Goal: Task Accomplishment & Management: Complete application form

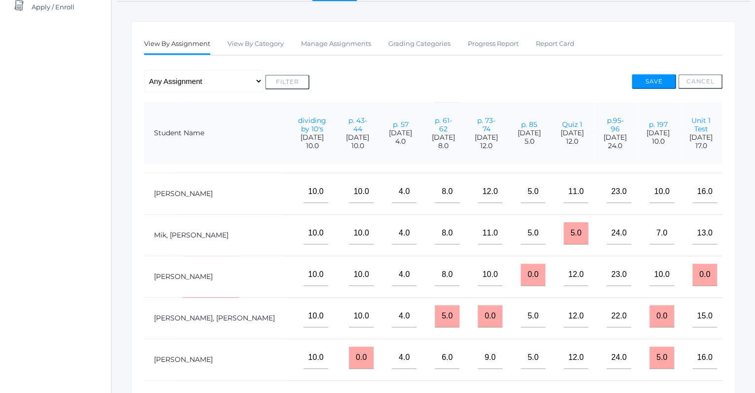
scroll to position [332, 225]
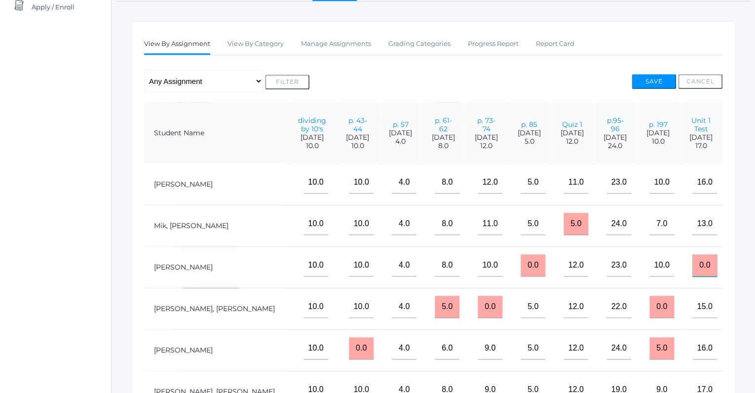
drag, startPoint x: 707, startPoint y: 261, endPoint x: 672, endPoint y: 260, distance: 35.0
click at [692, 260] on input "0.0" at bounding box center [704, 265] width 25 height 22
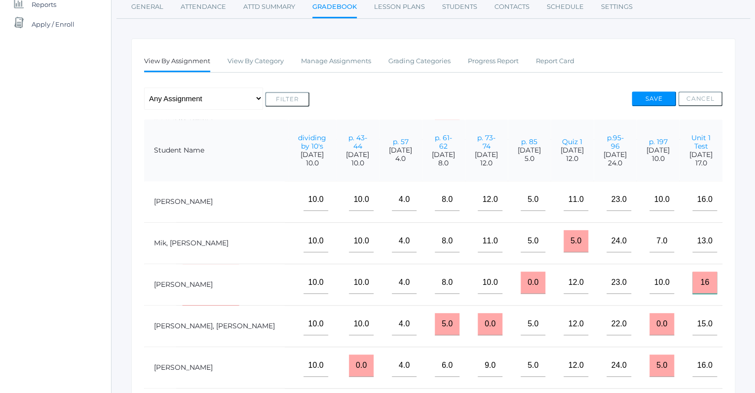
scroll to position [33, 0]
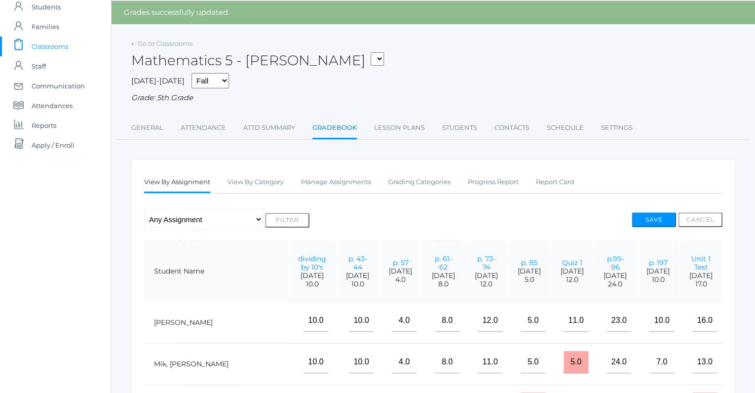
type input "16"
click at [371, 52] on select "05ART - Art 5 [PERSON_NAME] 05CITIZEN - Citizenship and Stewardship 5 [PERSON_N…" at bounding box center [377, 58] width 13 height 13
select select "1967"
click option "05LA - Language Arts 5 [PERSON_NAME]" at bounding box center [0, 0] width 0 height 0
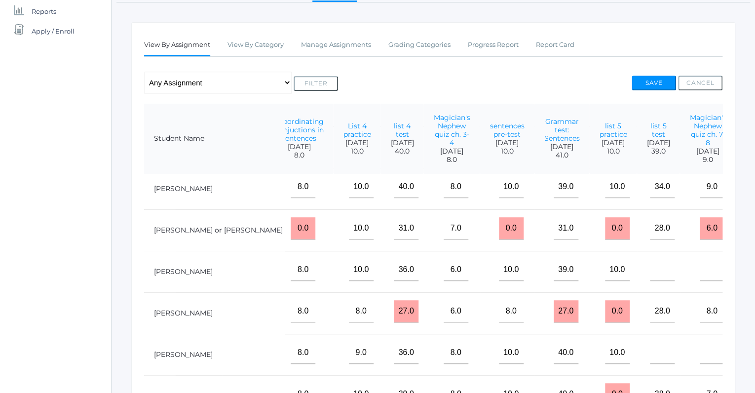
scroll to position [64, 992]
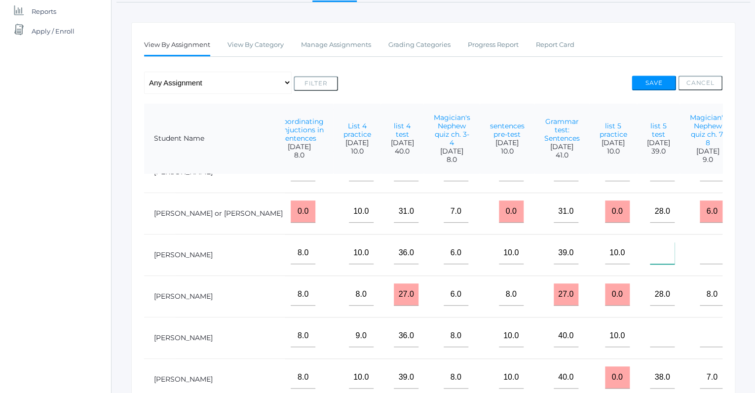
click at [650, 254] on input"] "text" at bounding box center [662, 253] width 25 height 22
type input"] "36"
click at [700, 252] on input"] "text" at bounding box center [712, 253] width 25 height 22
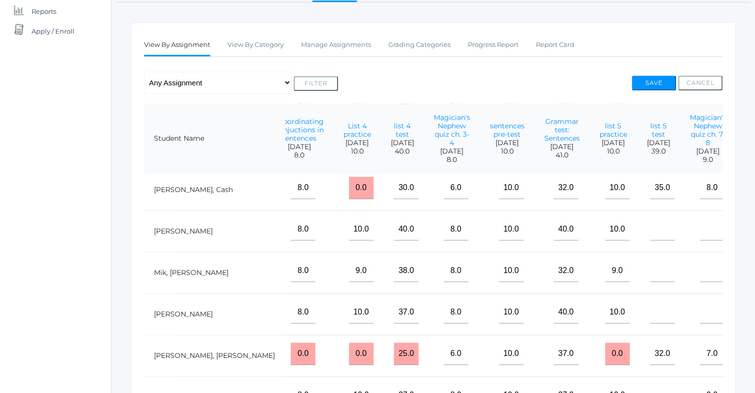
scroll to position [341, 992]
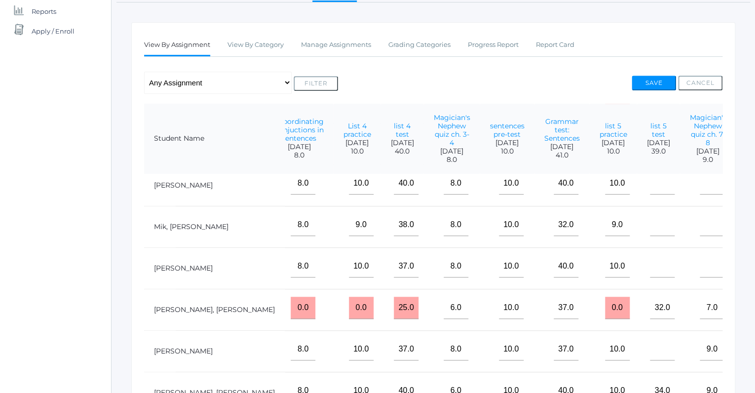
type input"] "5"
click at [650, 350] on input"] "text" at bounding box center [662, 349] width 25 height 22
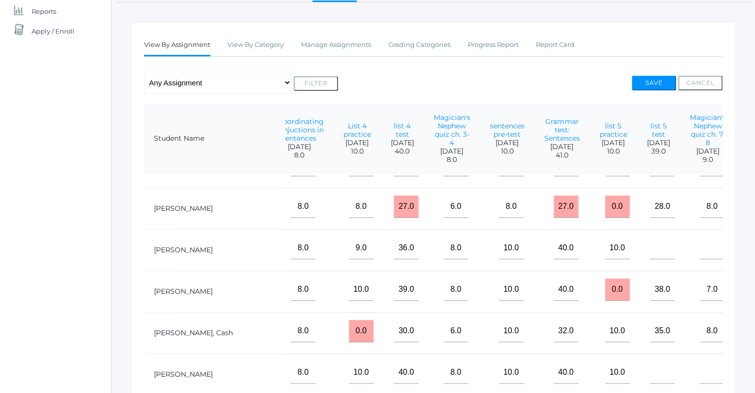
scroll to position [148, 992]
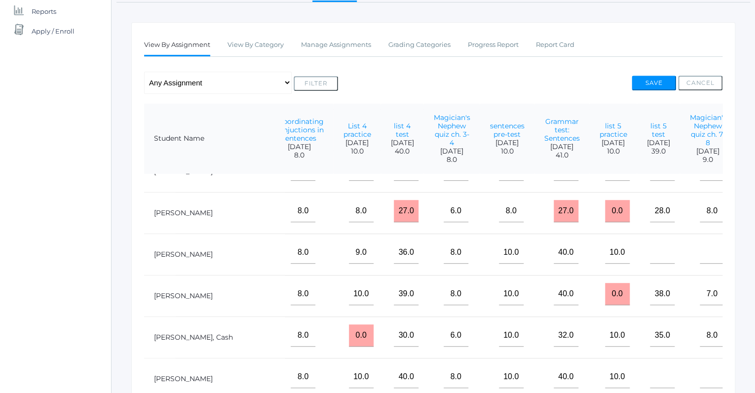
type input"] "35"
click at [650, 256] on input"] "text" at bounding box center [662, 252] width 25 height 22
type input"] "39"
click at [700, 255] on input"] "text" at bounding box center [712, 252] width 25 height 22
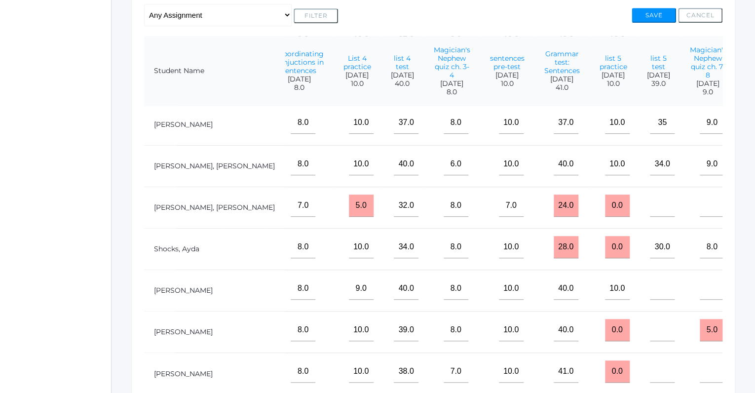
scroll to position [220, 0]
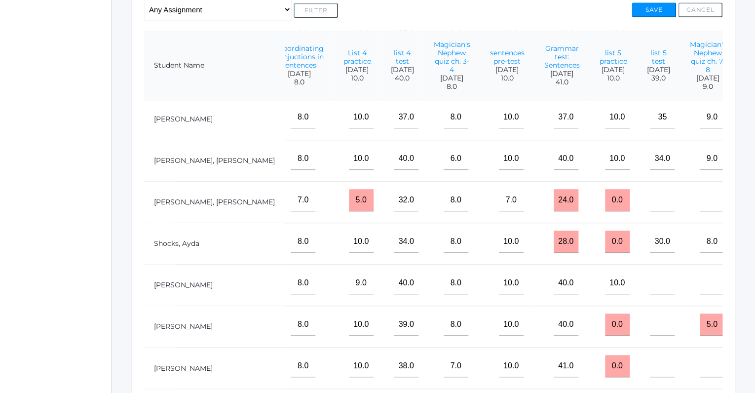
type input"] "8"
drag, startPoint x: 593, startPoint y: 316, endPoint x: 574, endPoint y: 320, distance: 20.2
click at [605, 320] on input "0.0" at bounding box center [617, 324] width 25 height 22
type input "9"
click at [637, 319] on td at bounding box center [658, 326] width 43 height 41
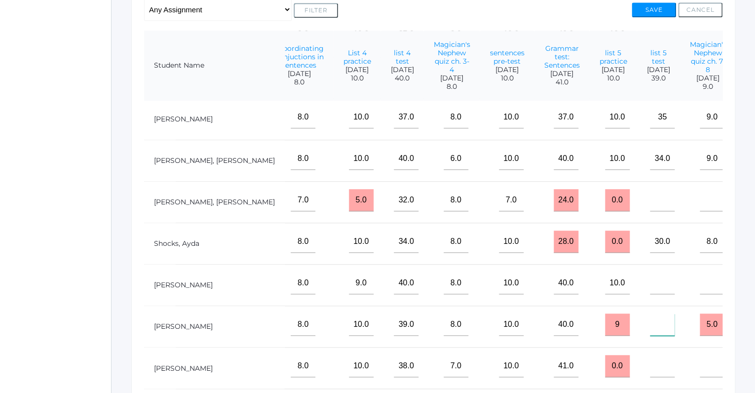
click at [650, 321] on input"] "text" at bounding box center [662, 324] width 25 height 22
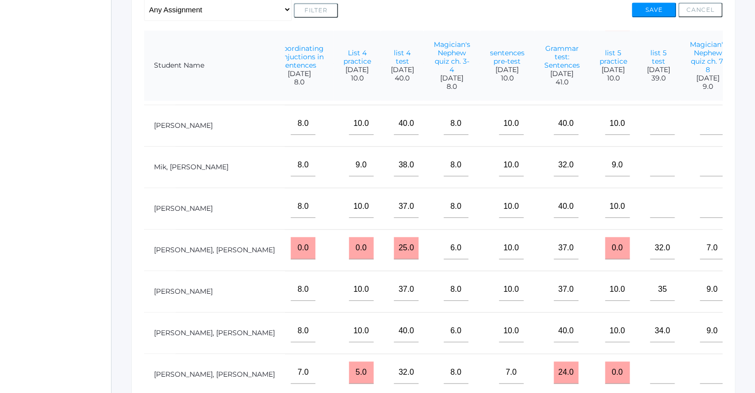
scroll to position [325, 992]
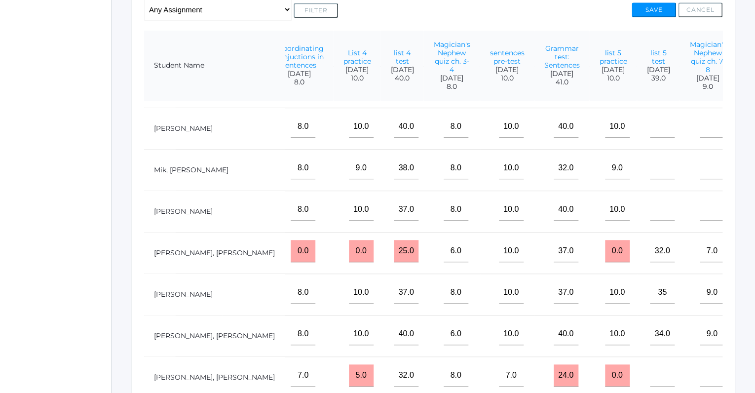
type input"] "37"
click at [650, 168] on input"] "text" at bounding box center [662, 168] width 25 height 22
type input"] "39"
click at [704, 170] on input"] "text" at bounding box center [712, 168] width 25 height 22
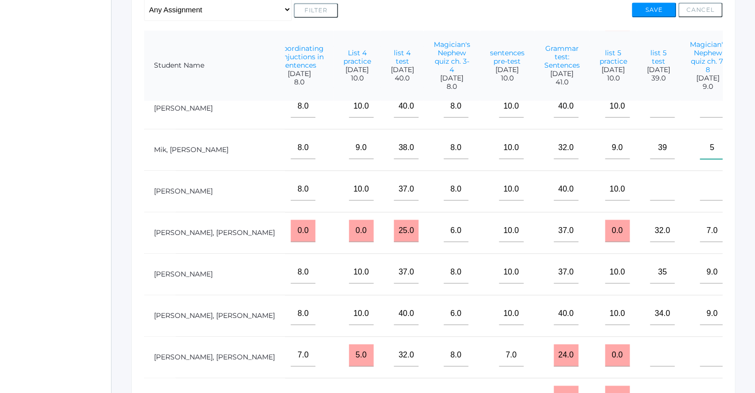
scroll to position [352, 992]
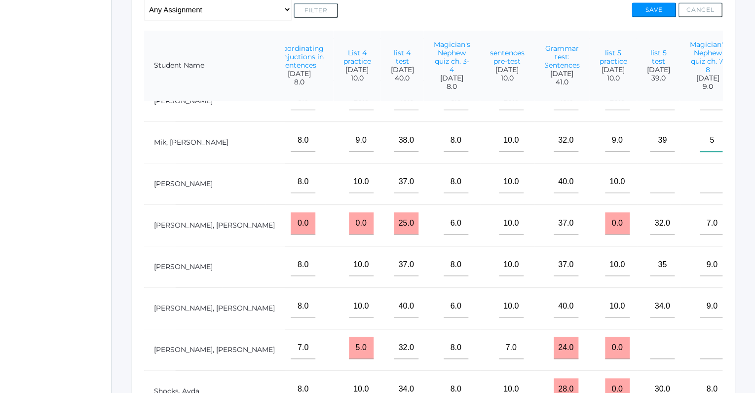
type input"] "5"
click at [650, 180] on input"] "text" at bounding box center [662, 182] width 25 height 22
type input"] "33"
click at [700, 183] on input"] "text" at bounding box center [712, 182] width 25 height 22
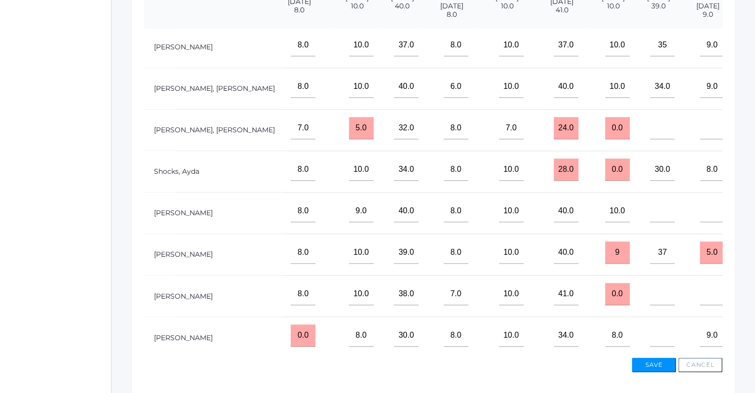
scroll to position [301, 0]
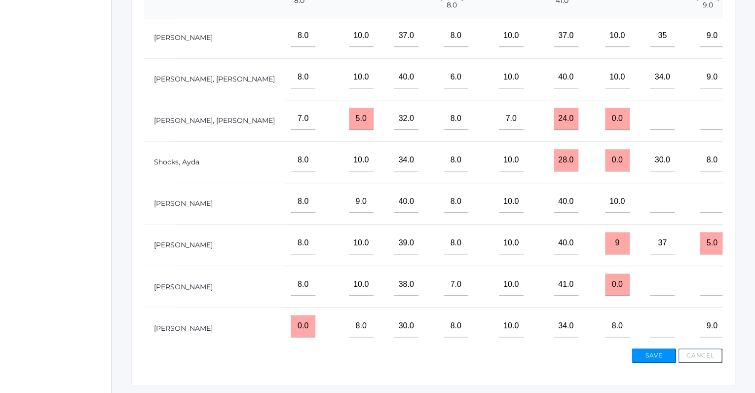
type input"] "8"
click at [650, 118] on input"] "text" at bounding box center [662, 119] width 25 height 22
type input"] "31"
click at [700, 115] on input"] "text" at bounding box center [712, 119] width 25 height 22
type input"] "9"
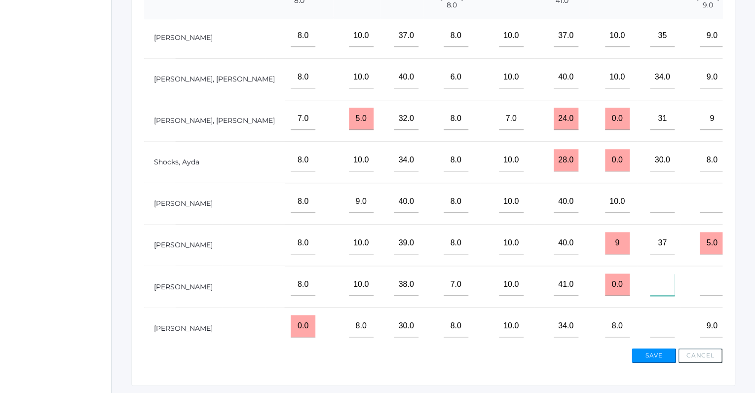
click at [650, 284] on input"] "text" at bounding box center [662, 284] width 25 height 22
type input"] "39"
click at [702, 278] on input"] "text" at bounding box center [712, 284] width 25 height 22
type input"] "6"
click at [650, 197] on input"] "text" at bounding box center [662, 202] width 25 height 22
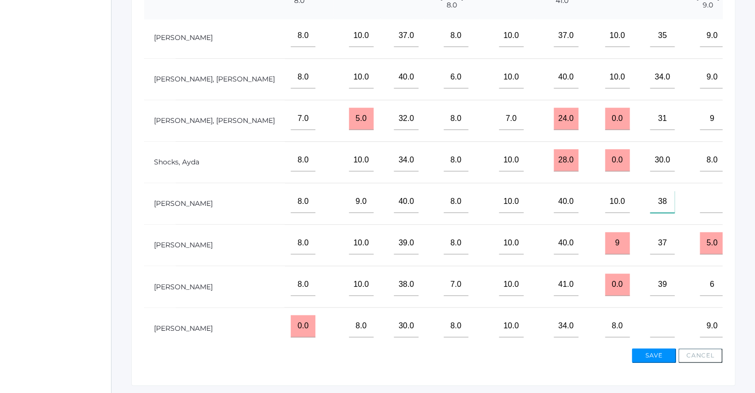
type input"] "38"
click at [700, 197] on input"] "text" at bounding box center [712, 202] width 25 height 22
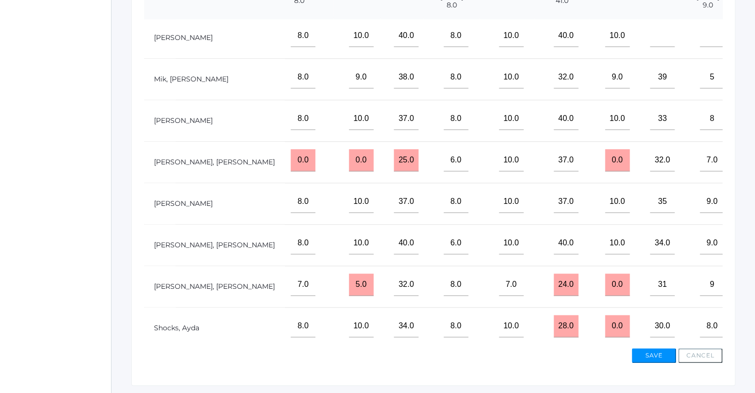
scroll to position [288, 992]
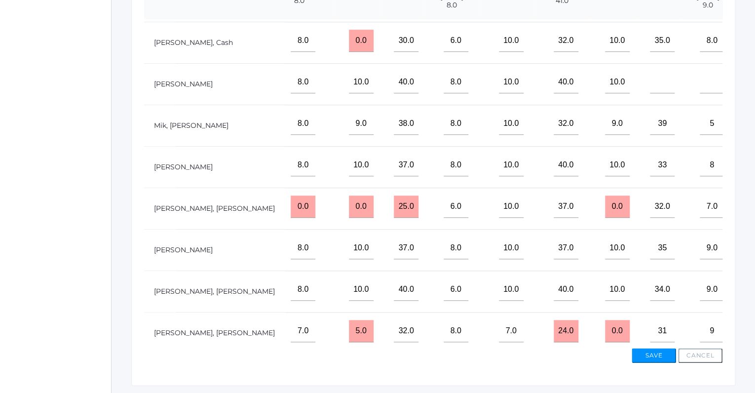
type input"] "8"
click at [650, 85] on input"] "text" at bounding box center [662, 82] width 25 height 22
click at [700, 84] on input"] "text" at bounding box center [712, 82] width 25 height 22
type input"] "8"
click at [650, 80] on input"] "text" at bounding box center [662, 82] width 25 height 22
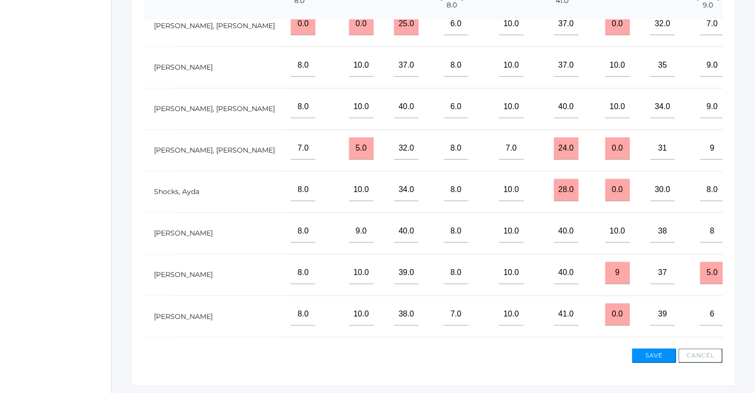
scroll to position [500, 992]
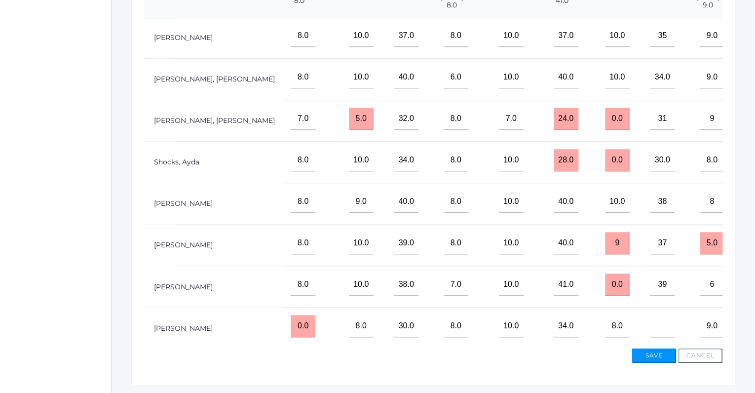
type input"] "39"
click at [650, 322] on input"] "text" at bounding box center [662, 326] width 25 height 22
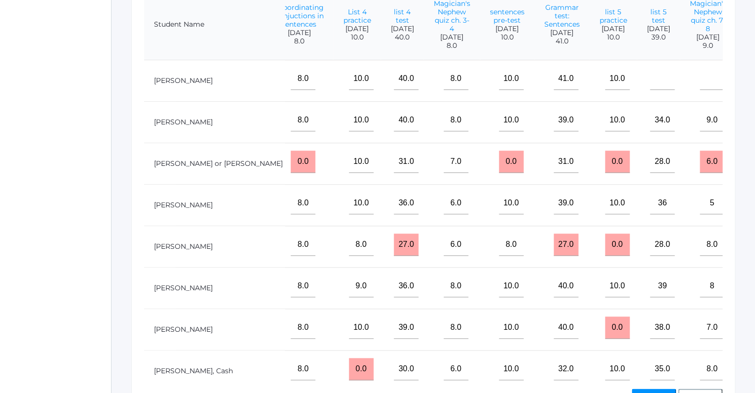
scroll to position [122, 0]
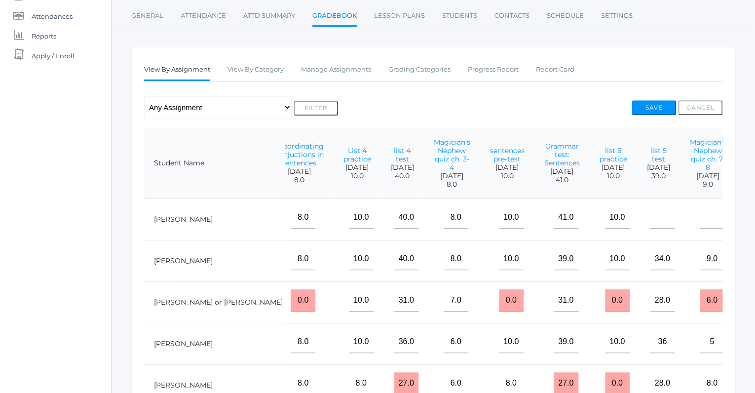
type input"] "38"
click at [650, 221] on input"] "text" at bounding box center [662, 217] width 25 height 22
type input"] "39"
click at [700, 217] on input"] "text" at bounding box center [712, 217] width 25 height 22
type input"] "8"
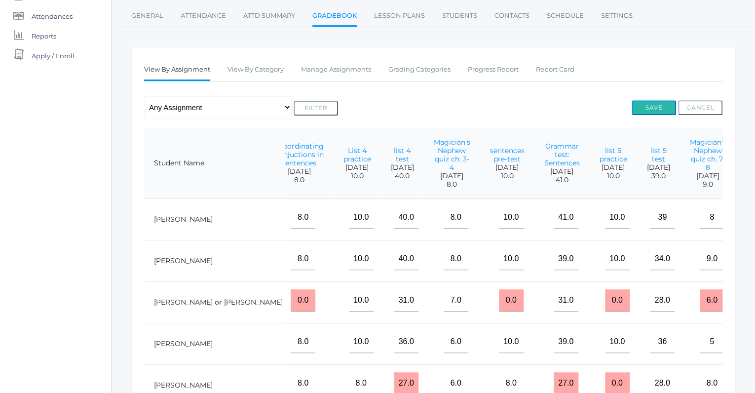
click at [648, 105] on button "Save" at bounding box center [654, 107] width 44 height 15
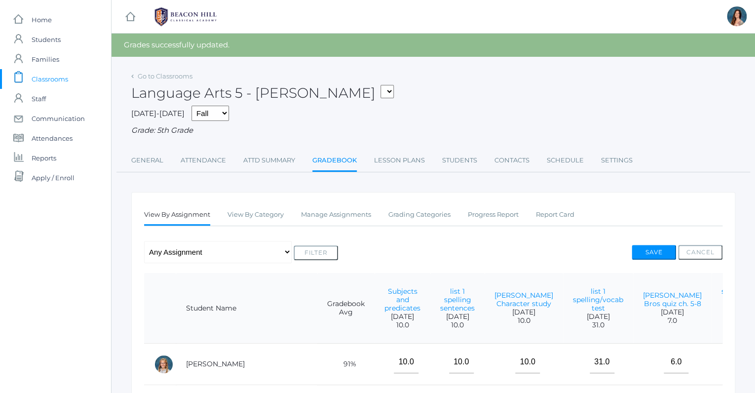
click at [381, 85] on select "05ART - Art 5 [PERSON_NAME] 05CITIZEN - Citizenship and Stewardship 5 [PERSON_N…" at bounding box center [387, 91] width 13 height 13
select select "1965"
click option "05SCI - Science 5 [PERSON_NAME]" at bounding box center [0, 0] width 0 height 0
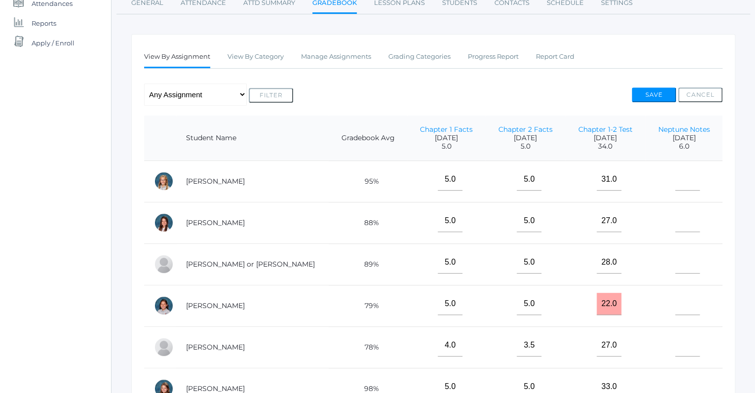
scroll to position [138, 0]
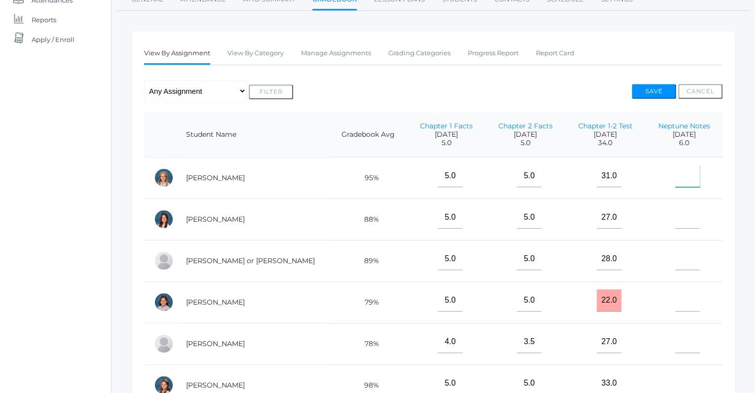
click at [675, 170] on input"] "text" at bounding box center [687, 176] width 25 height 22
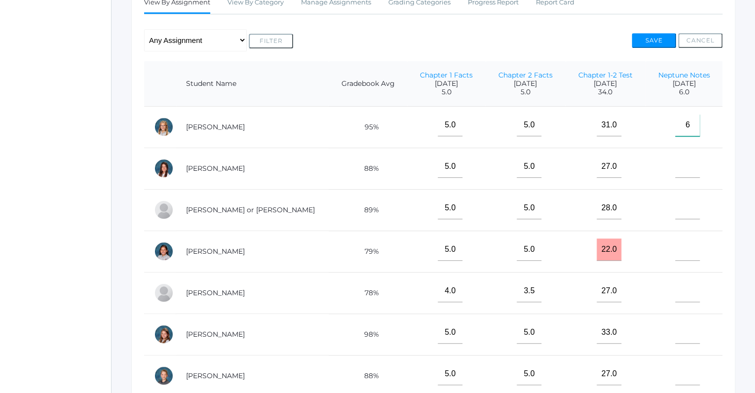
scroll to position [203, 0]
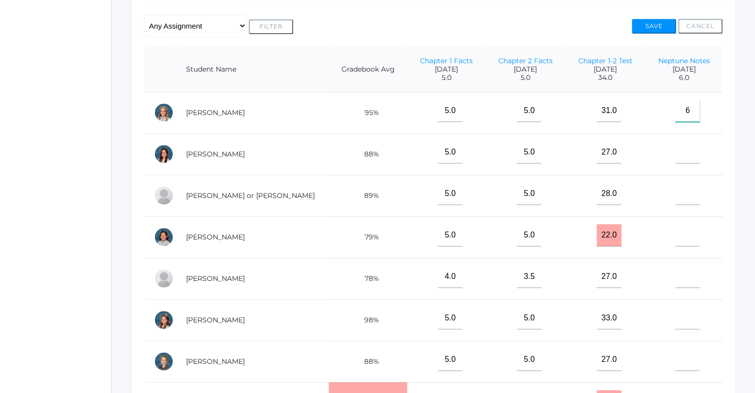
type input"] "6"
click at [675, 193] on input"] "text" at bounding box center [687, 194] width 25 height 22
type input"] "3"
click at [684, 156] on input"] "text" at bounding box center [687, 152] width 25 height 22
type input"] "6"
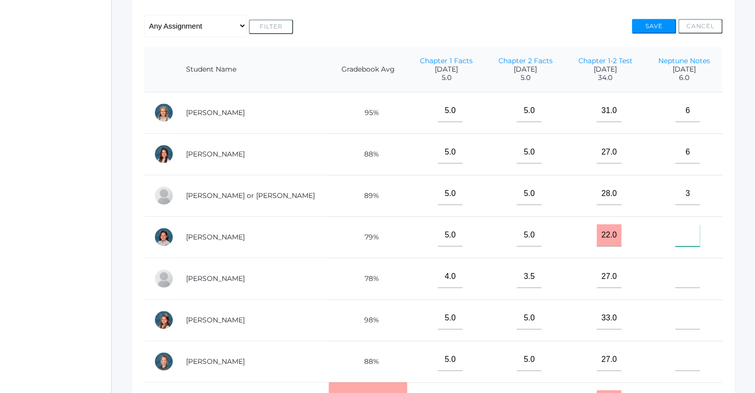
click at [678, 234] on input"] "text" at bounding box center [687, 235] width 25 height 22
type input"] "0"
click at [682, 277] on input"] "text" at bounding box center [687, 277] width 25 height 22
type input"] "6"
click at [679, 319] on input"] "text" at bounding box center [687, 318] width 25 height 22
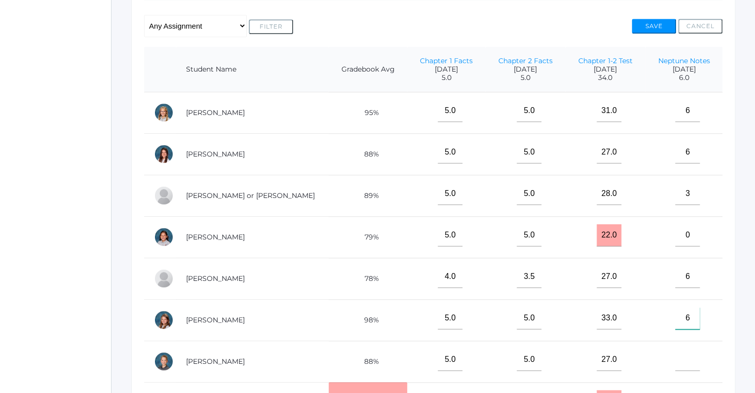
type input"] "6"
click at [683, 359] on input"] "text" at bounding box center [687, 359] width 25 height 22
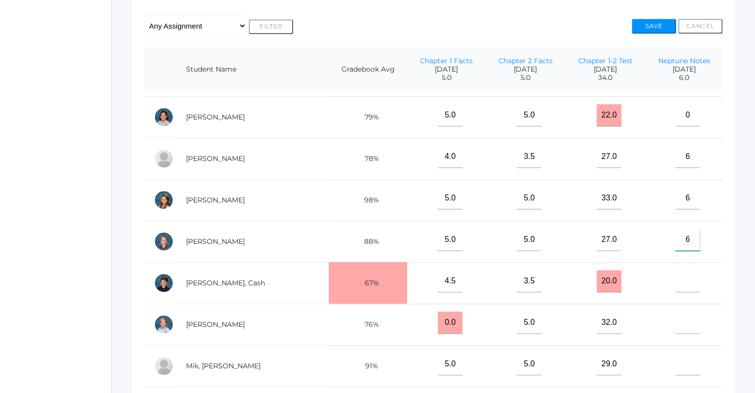
scroll to position [129, 0]
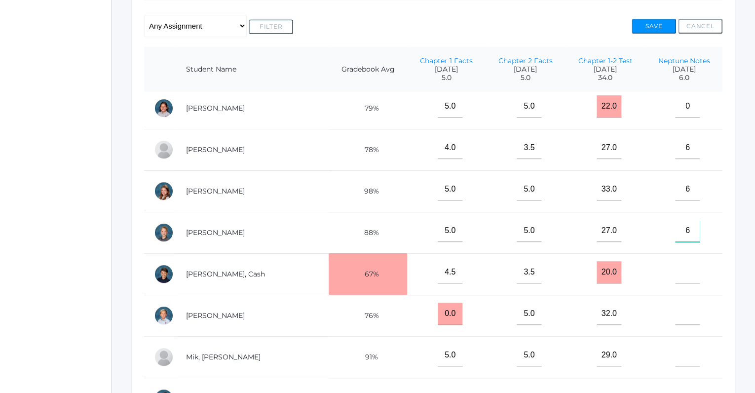
type input"] "6"
click at [687, 273] on input"] "text" at bounding box center [687, 272] width 25 height 22
type input"] "6"
click at [676, 312] on input"] "text" at bounding box center [687, 314] width 25 height 22
type input"] "6"
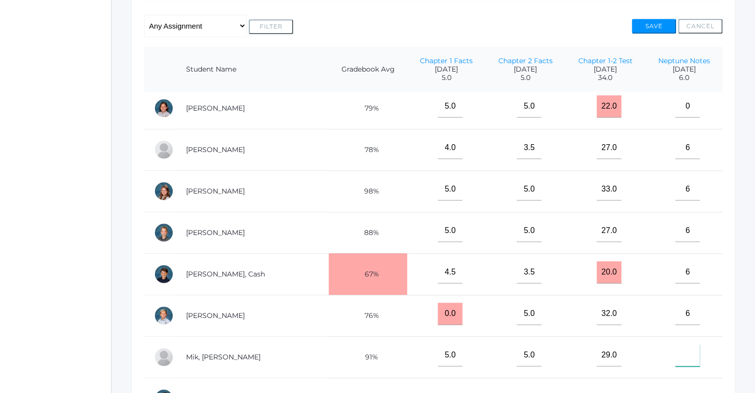
click at [675, 344] on input"] "text" at bounding box center [687, 355] width 25 height 22
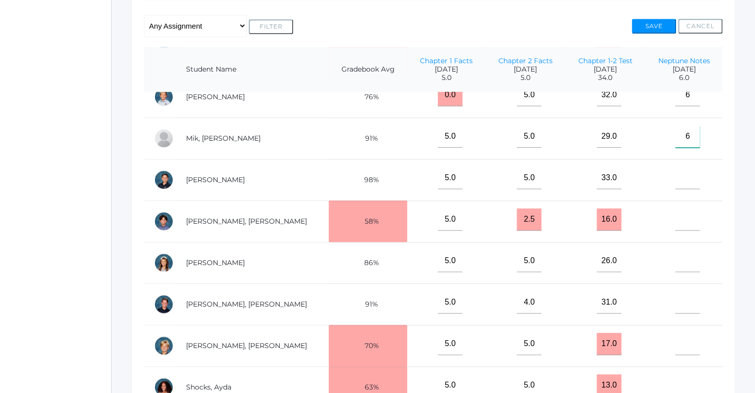
scroll to position [350, 0]
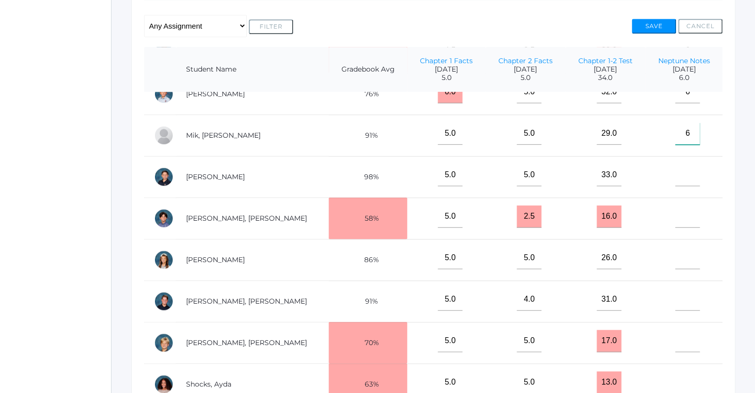
type input"] "6"
click at [675, 175] on input"] "text" at bounding box center [687, 175] width 25 height 22
type input"] "6"
click at [680, 215] on input"] "text" at bounding box center [687, 216] width 25 height 22
type input"] "6"
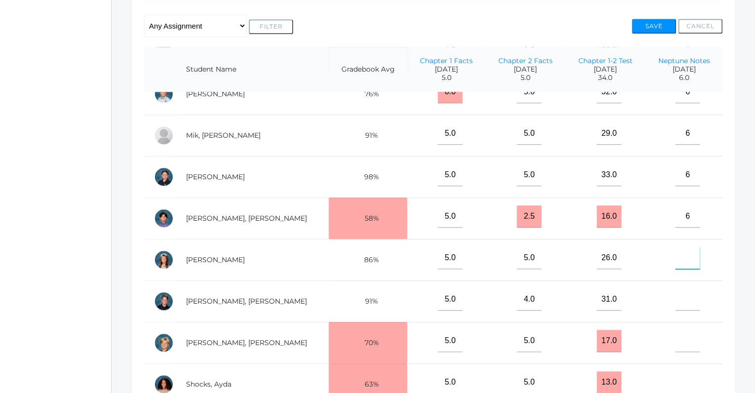
click at [681, 258] on input"] "text" at bounding box center [687, 258] width 25 height 22
type input"] "6"
click at [680, 295] on input"] "text" at bounding box center [687, 299] width 25 height 22
type input"] "6"
click at [686, 330] on input"] "text" at bounding box center [687, 341] width 25 height 22
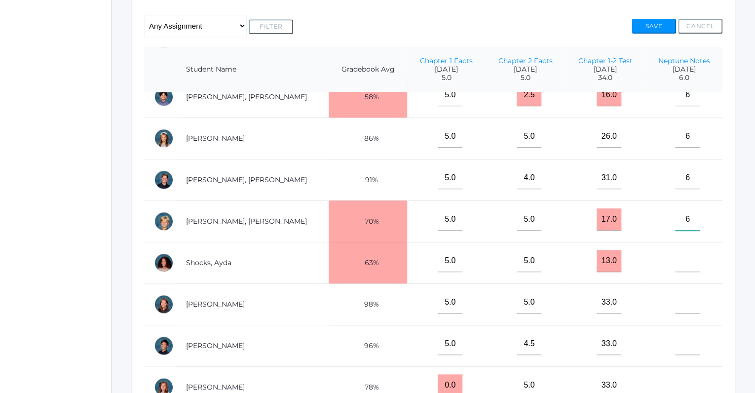
scroll to position [475, 0]
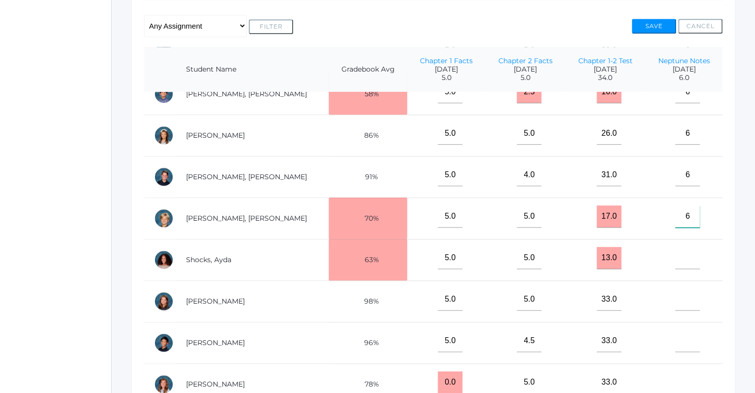
type input"] "6"
click at [682, 253] on input"] "text" at bounding box center [687, 258] width 25 height 22
type input"] "6"
click at [689, 292] on input"] "text" at bounding box center [687, 299] width 25 height 22
type input"] "6"
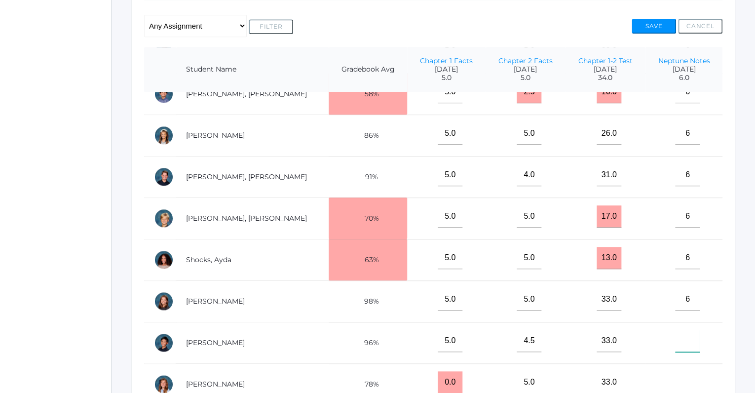
click at [685, 336] on input"] "text" at bounding box center [687, 341] width 25 height 22
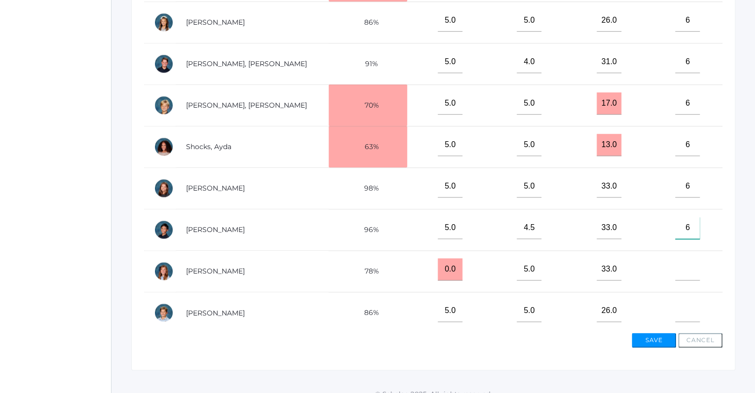
scroll to position [327, 0]
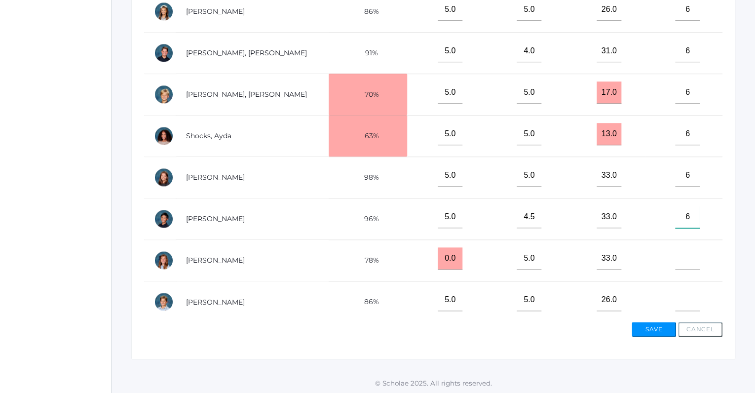
type input"] "6"
click at [683, 255] on input"] "text" at bounding box center [687, 258] width 25 height 22
type input"] "6"
click at [680, 296] on input"] "text" at bounding box center [687, 300] width 25 height 22
type input"] "6"
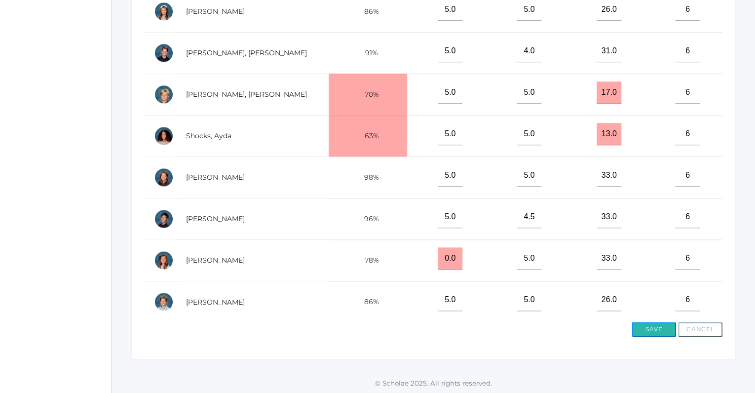
click at [656, 325] on button "Save" at bounding box center [654, 329] width 44 height 15
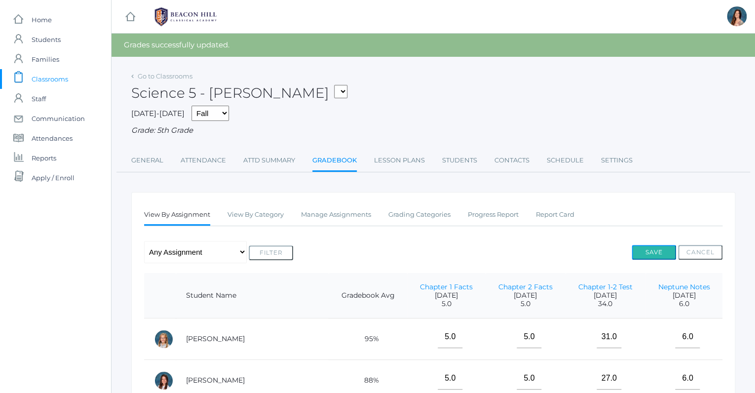
click at [647, 251] on button "Save" at bounding box center [654, 252] width 44 height 15
click option "05SCI - Science 5 [PERSON_NAME]" at bounding box center [0, 0] width 0 height 0
select select "1966"
click option "05SOCS - Social Studies 5 [PERSON_NAME]" at bounding box center [0, 0] width 0 height 0
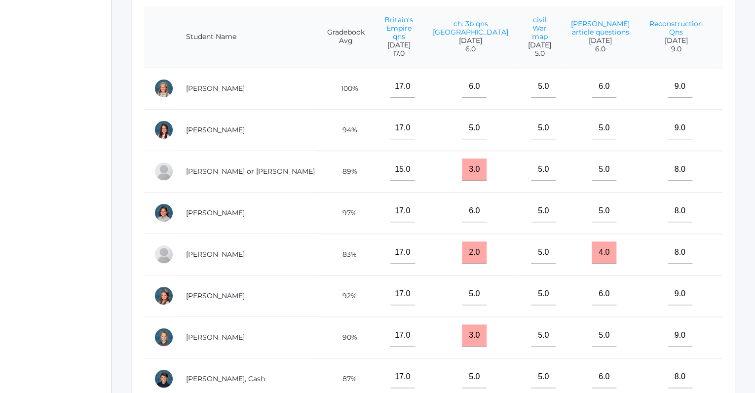
scroll to position [0, 128]
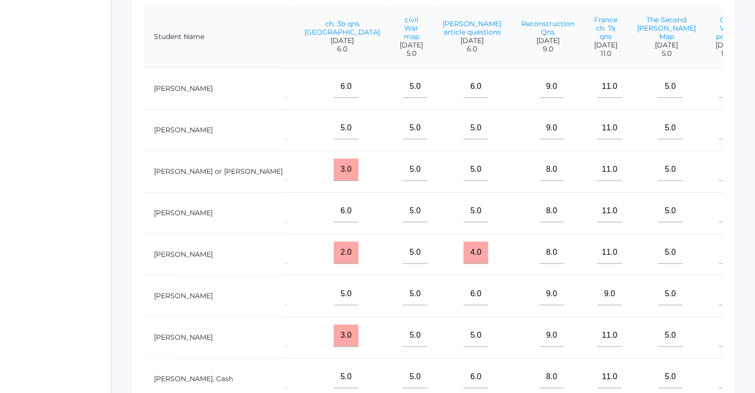
type input"] "23"
type input"] "24"
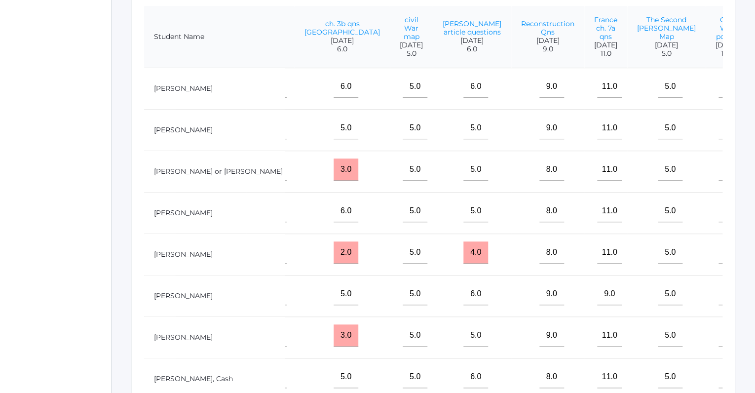
type input"] "24"
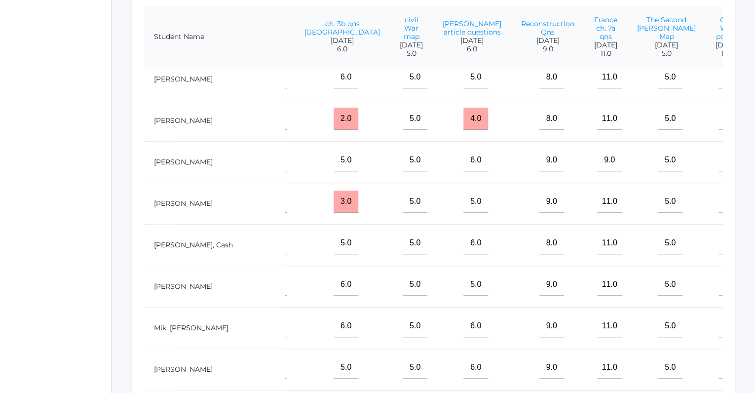
scroll to position [185, 128]
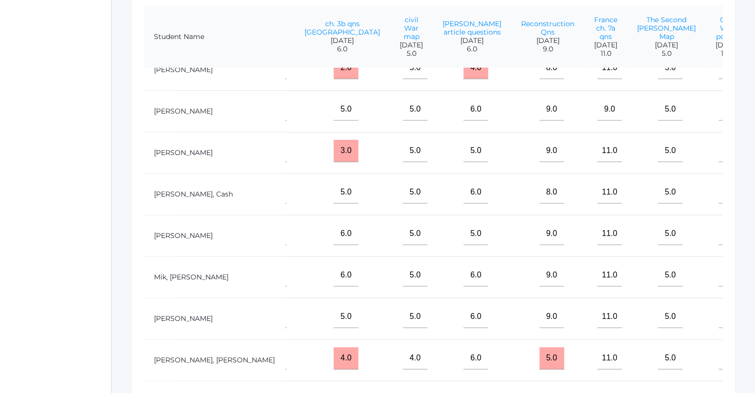
type input"] "21"
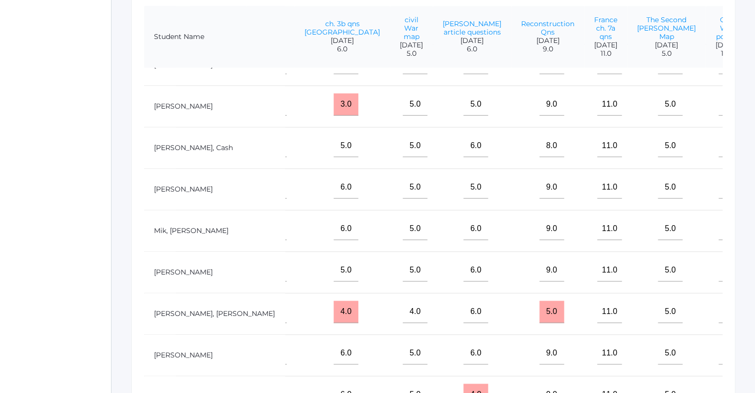
scroll to position [240, 128]
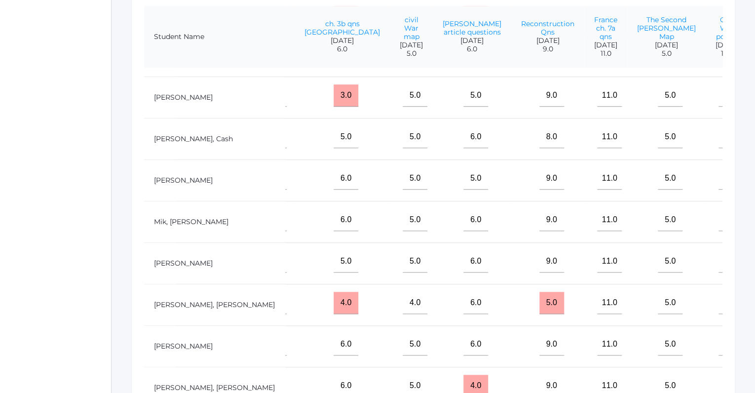
type input"] "18"
type input"] "23"
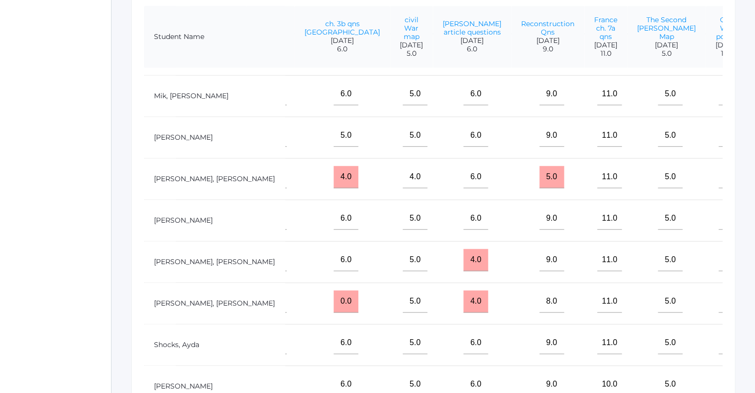
scroll to position [369, 128]
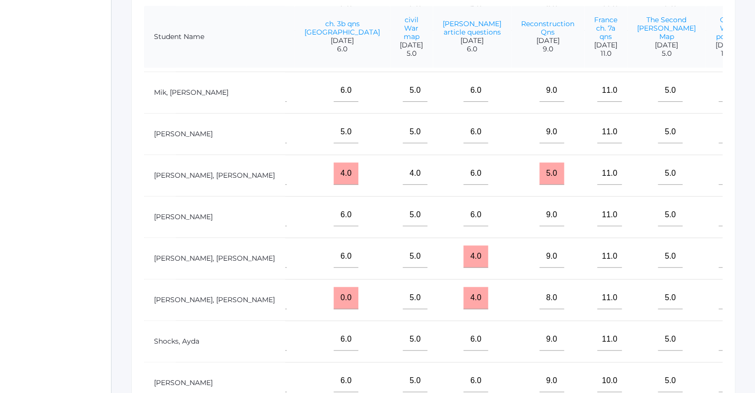
type input"] "23"
type input"] "24"
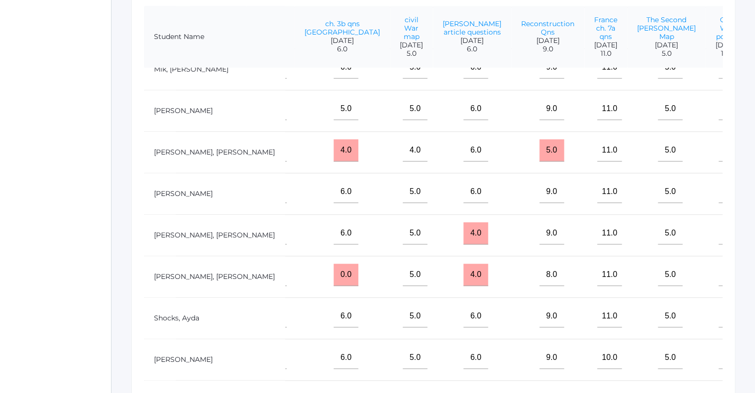
scroll to position [500, 128]
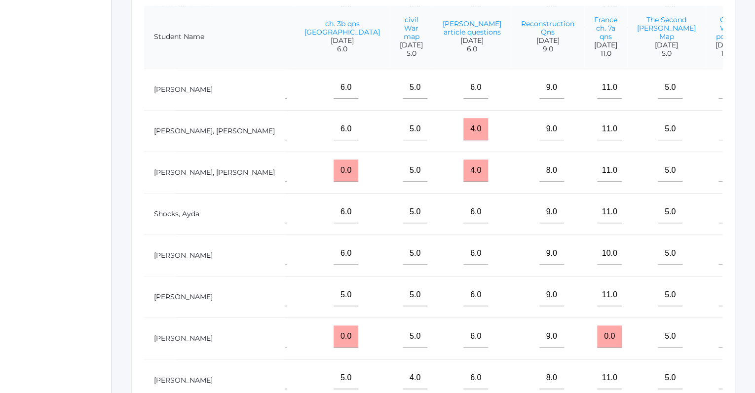
type input"] "23"
type input"] "18"
type input"] "24"
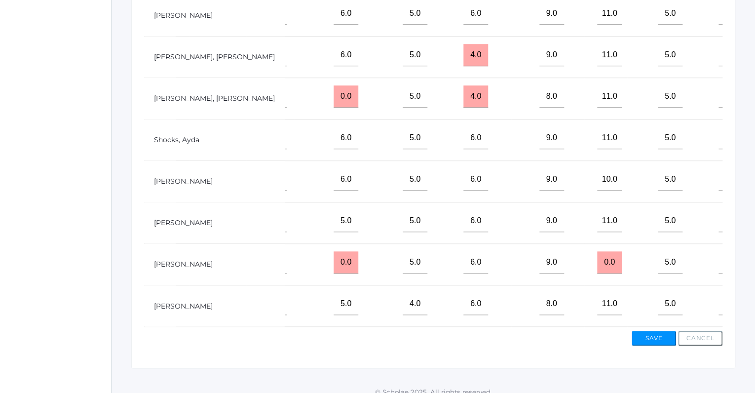
scroll to position [327, 0]
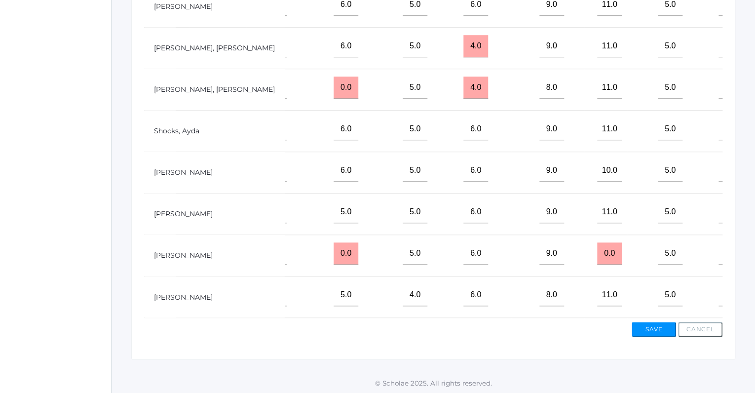
type input"] "19"
click at [654, 327] on button "Save" at bounding box center [654, 329] width 44 height 15
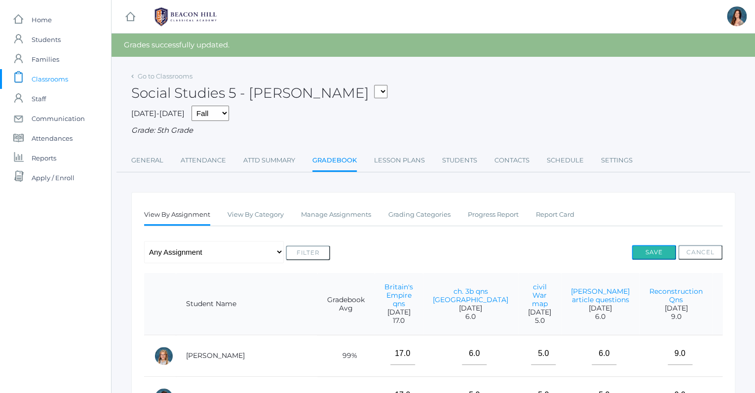
click at [647, 253] on button "Save" at bounding box center [654, 252] width 44 height 15
select select "1967"
click option "05LA - Language Arts 5 [PERSON_NAME]" at bounding box center [0, 0] width 0 height 0
